Goal: Task Accomplishment & Management: Use online tool/utility

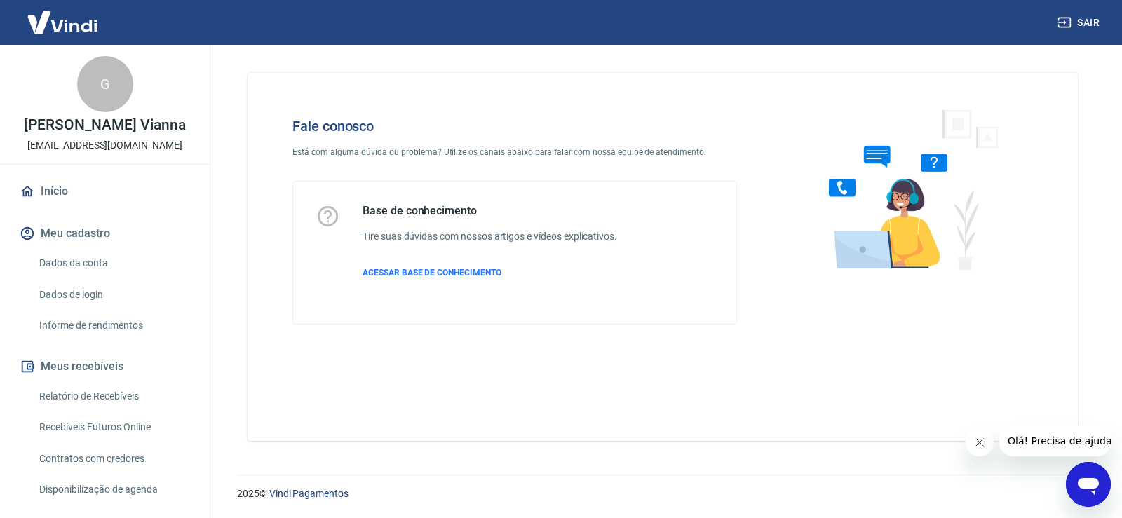
click at [1101, 496] on div "Abrir janela de mensagens" at bounding box center [1088, 485] width 42 height 42
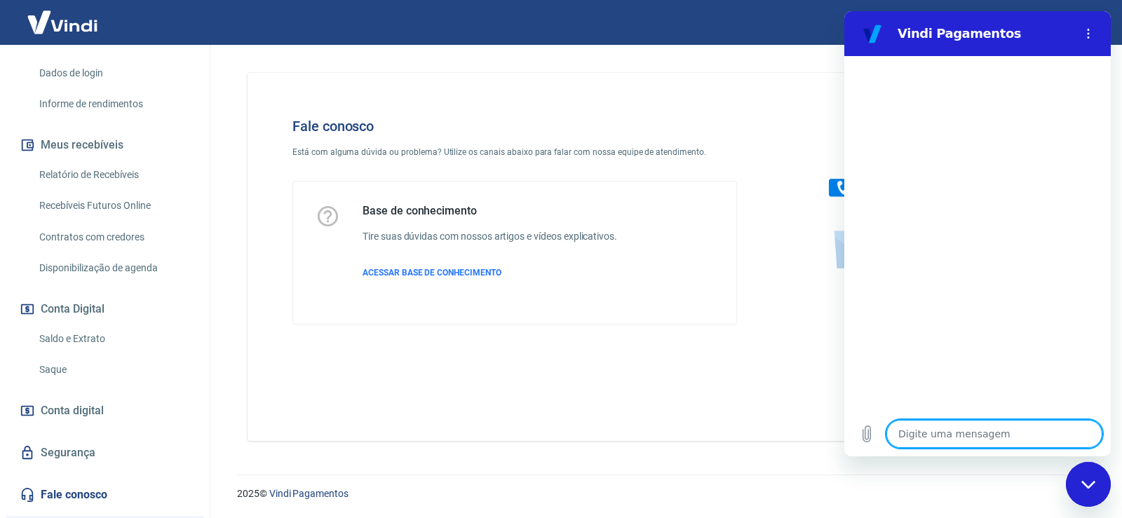
scroll to position [234, 0]
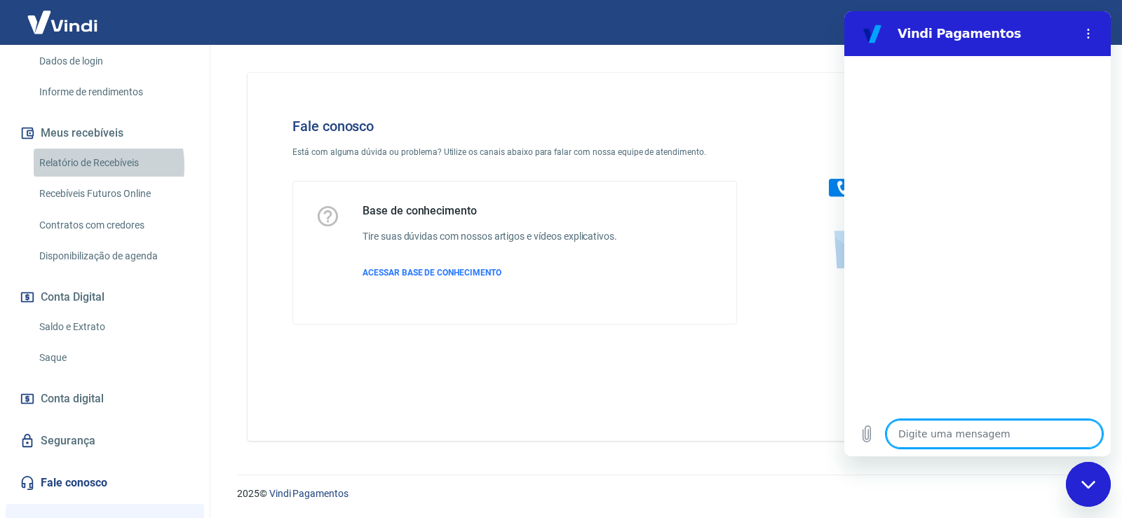
click at [78, 166] on link "Relatório de Recebíveis" at bounding box center [113, 163] width 159 height 29
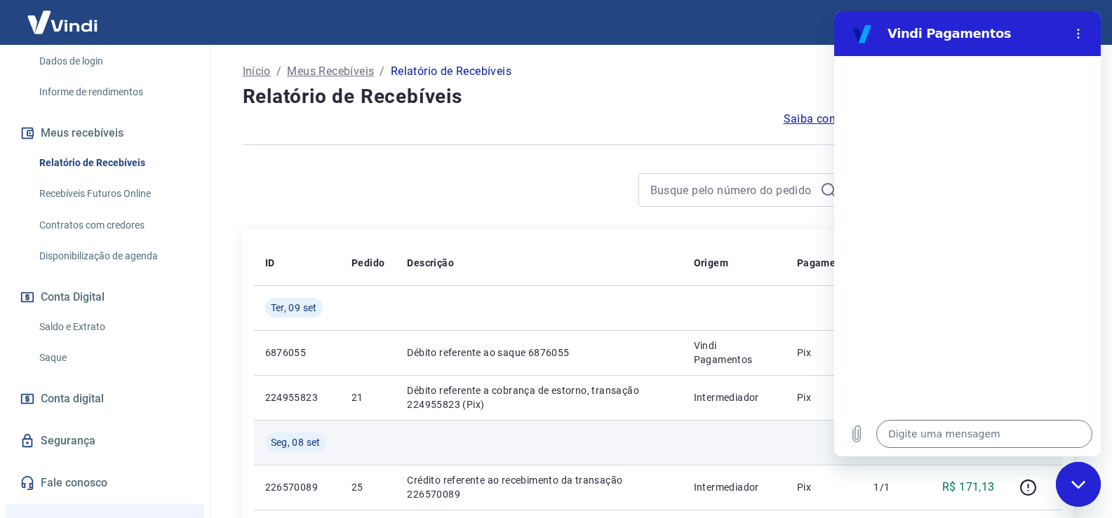
scroll to position [234, 0]
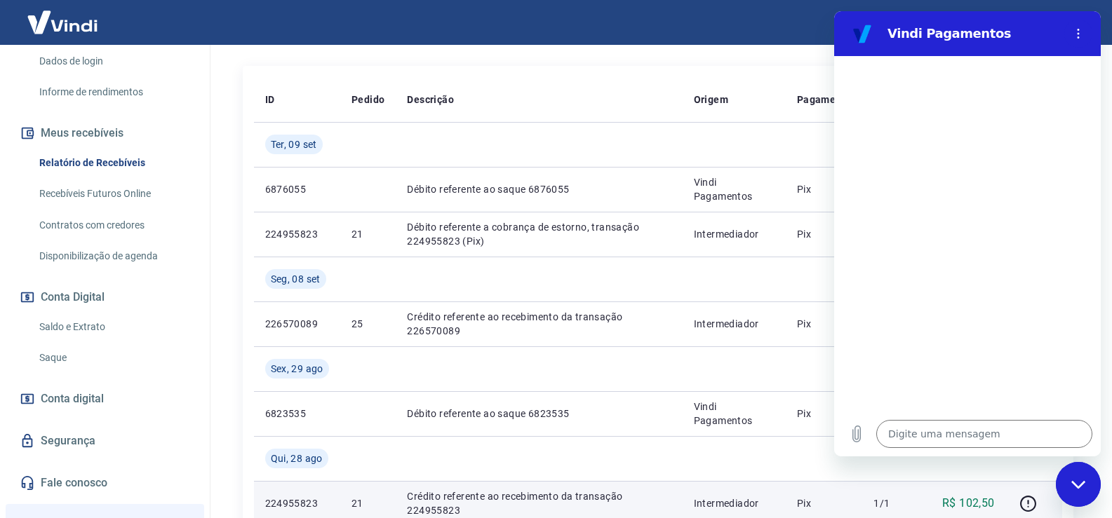
drag, startPoint x: 1054, startPoint y: 485, endPoint x: 15, endPoint y: 27, distance: 1135.5
click at [1054, 485] on td at bounding box center [1034, 503] width 56 height 45
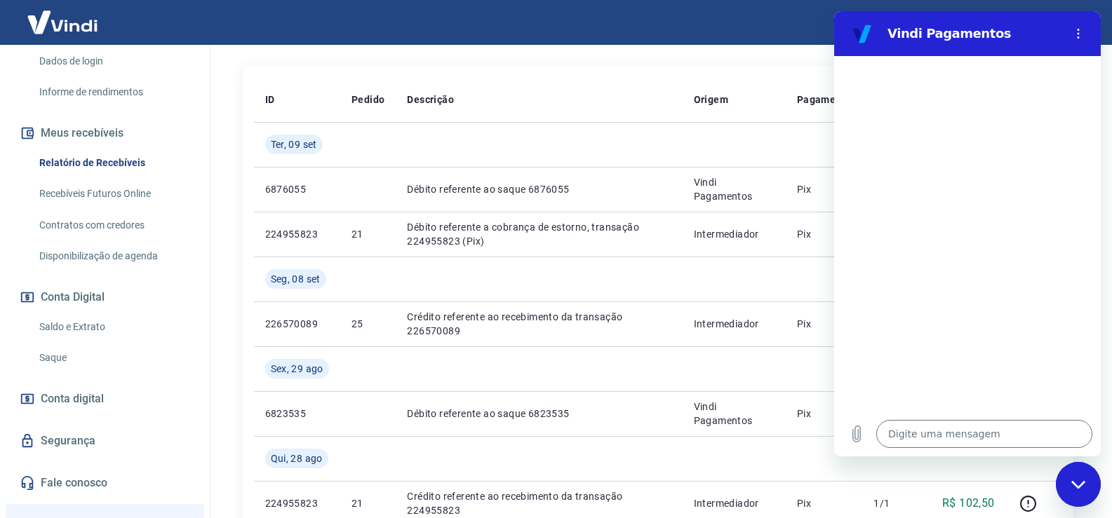
click at [1071, 490] on div "Fechar janela de mensagens" at bounding box center [1078, 485] width 42 height 42
type textarea "x"
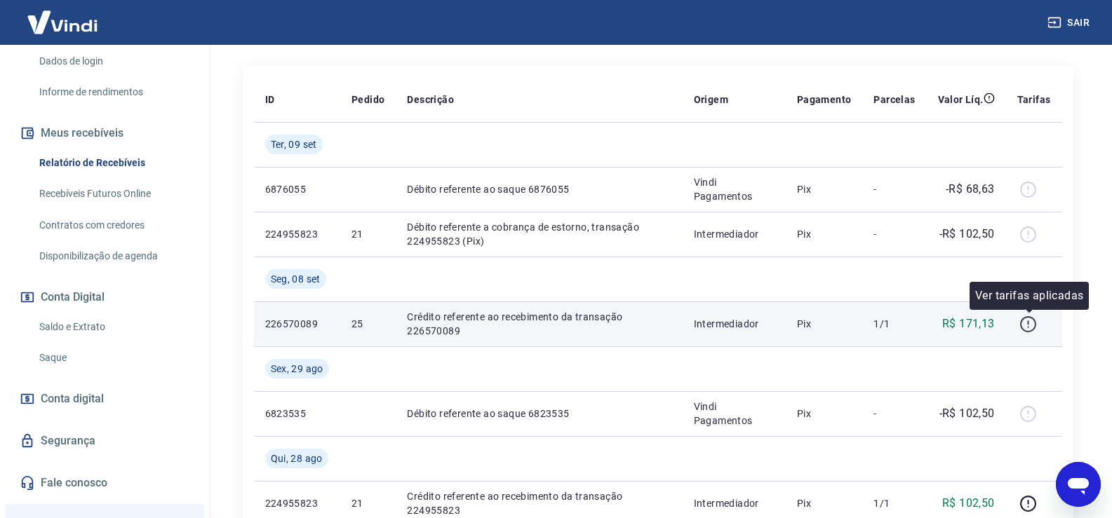
click at [1024, 324] on icon "button" at bounding box center [1028, 325] width 18 height 18
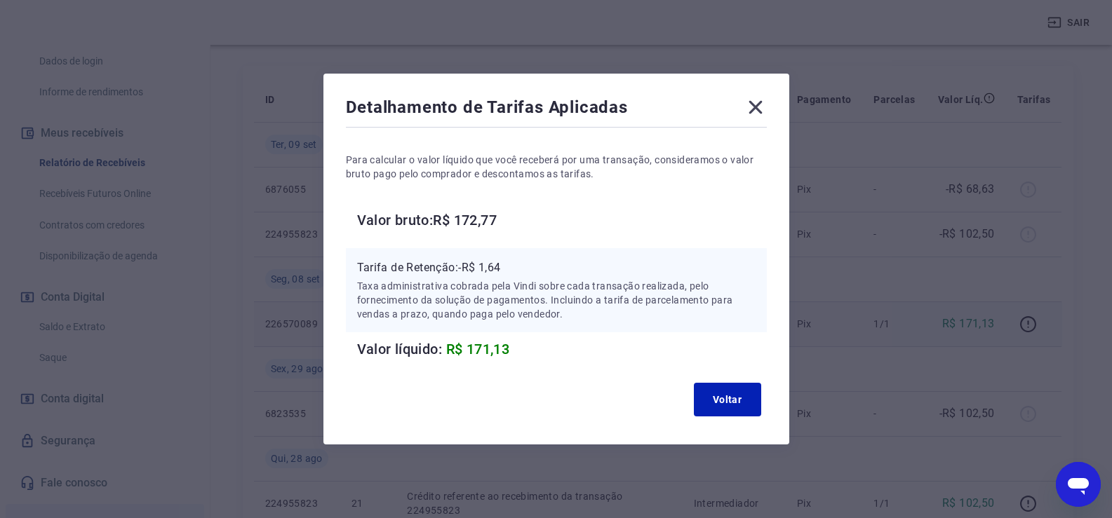
click at [755, 111] on icon at bounding box center [754, 107] width 13 height 13
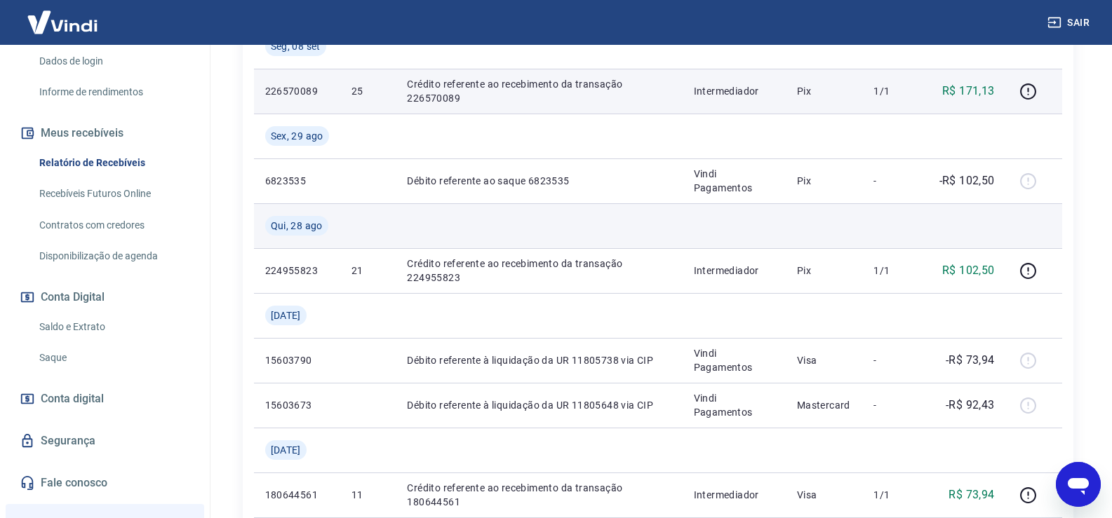
scroll to position [468, 0]
